Goal: Task Accomplishment & Management: Manage account settings

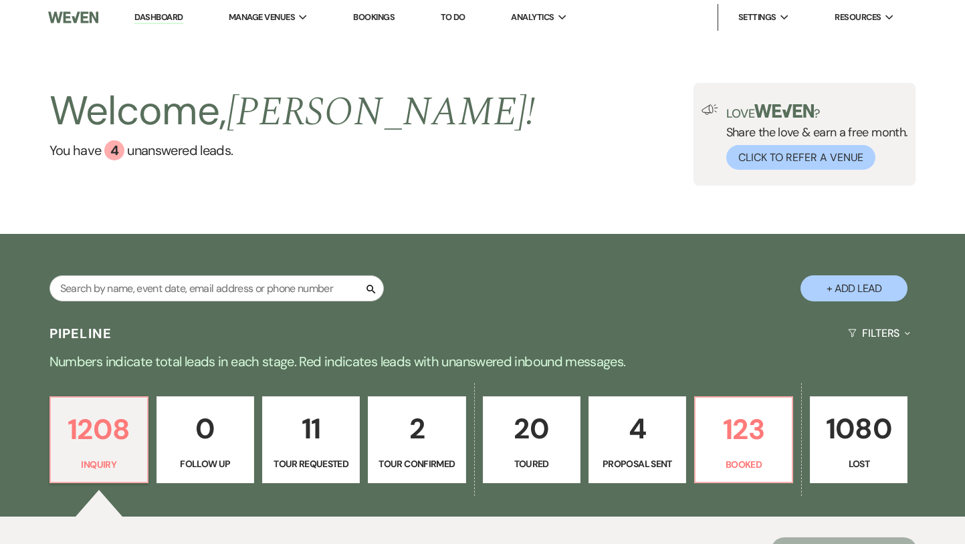
click at [161, 14] on link "Dashboard" at bounding box center [158, 17] width 48 height 13
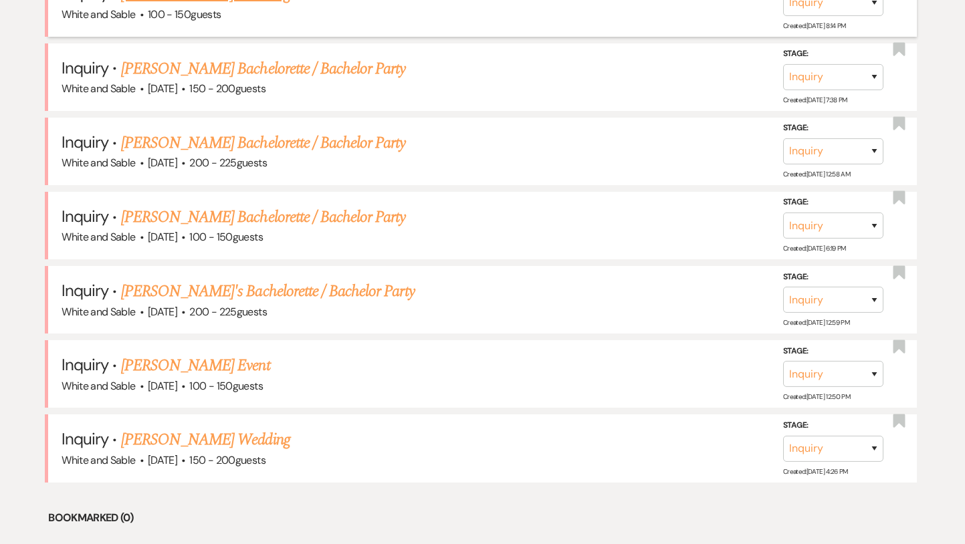
scroll to position [621, 0]
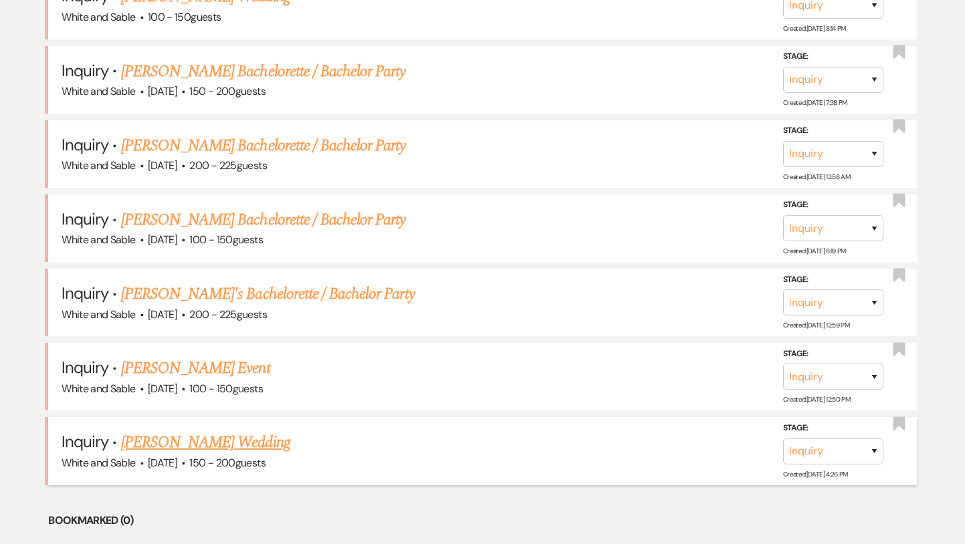
click at [223, 445] on link "[PERSON_NAME] Wedding" at bounding box center [205, 443] width 169 height 24
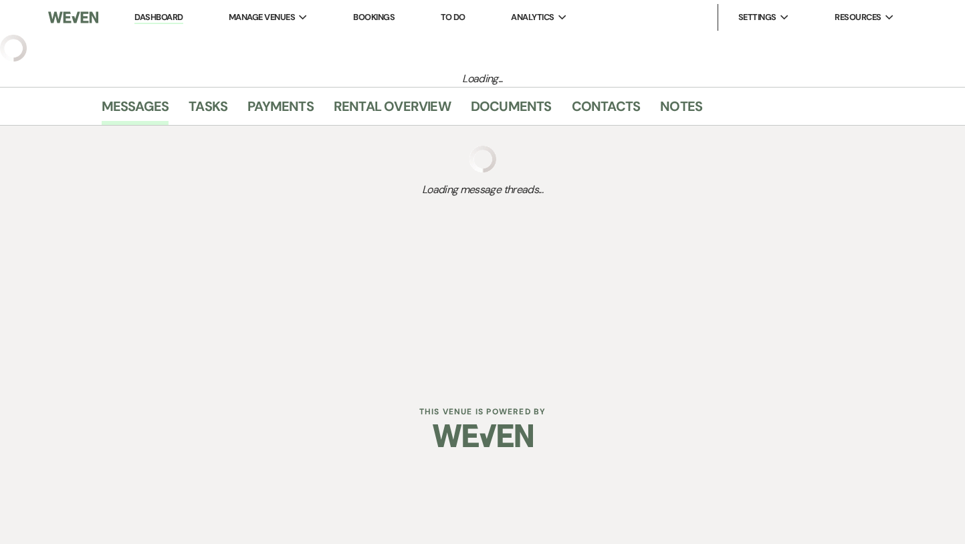
select select "5"
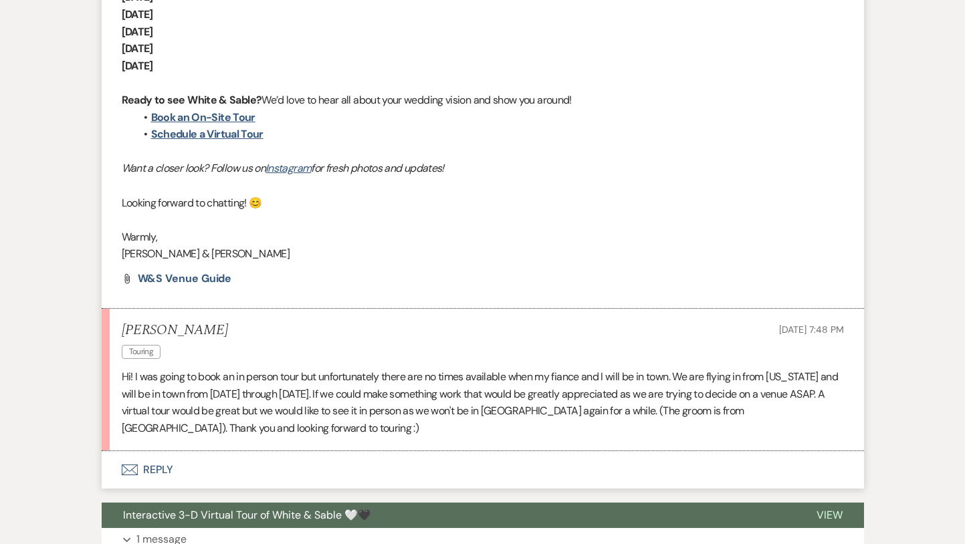
scroll to position [1316, 0]
